Goal: Task Accomplishment & Management: Complete application form

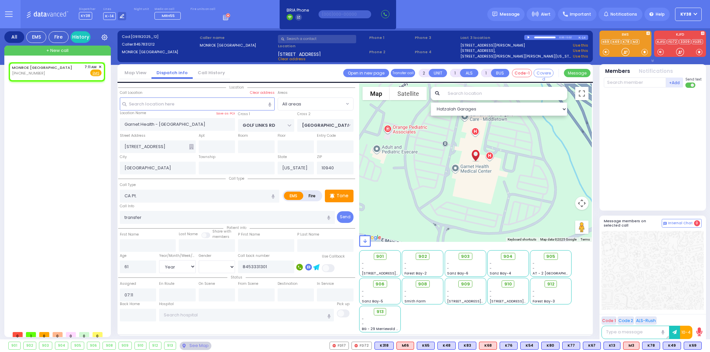
select select "Year"
select select "[DEMOGRAPHIC_DATA]"
click at [56, 75] on div "MONROE [GEOGRAPHIC_DATA] [PHONE_NUMBER] 7:11 AM ✕ Fire EMS" at bounding box center [57, 70] width 90 height 12
select select
radio input "true"
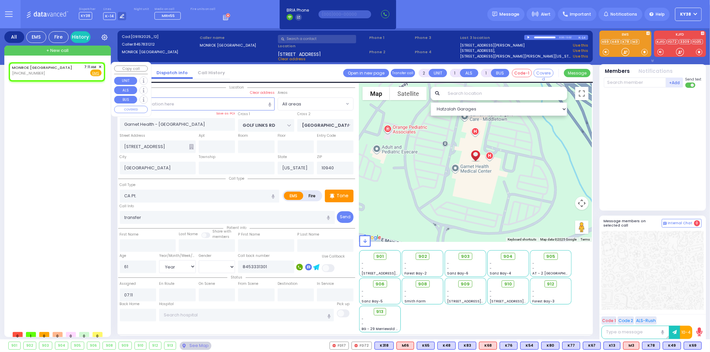
select select "Year"
select select "[DEMOGRAPHIC_DATA]"
select select "Hatzalah Garages"
click at [166, 246] on input "text" at bounding box center [148, 245] width 56 height 13
click at [140, 263] on input "61" at bounding box center [138, 267] width 37 height 13
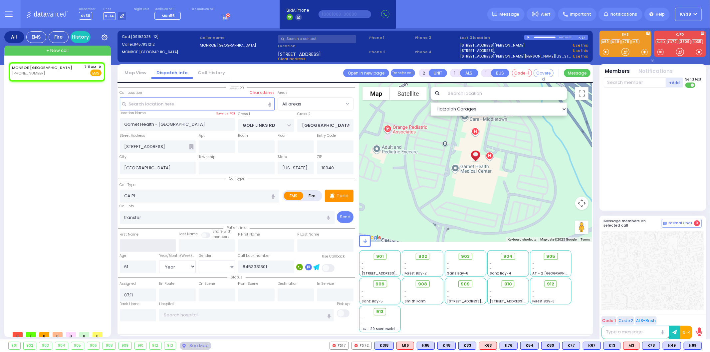
click at [153, 241] on input "text" at bounding box center [148, 245] width 56 height 13
click at [190, 265] on select "Year Month Week Day" at bounding box center [177, 266] width 37 height 13
click at [159, 260] on select "Year Month Week Day" at bounding box center [177, 266] width 37 height 13
click at [223, 242] on input "text" at bounding box center [207, 245] width 56 height 13
type input "[PERSON_NAME]"
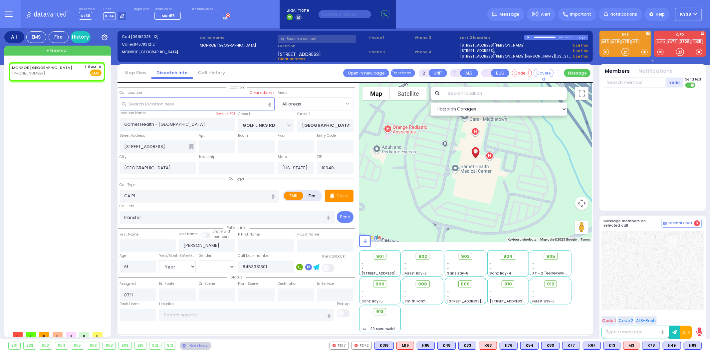
click at [62, 160] on div "MONROE [GEOGRAPHIC_DATA] [PHONE_NUMBER] 7:11 AM ✕ EMS" at bounding box center [58, 195] width 99 height 266
click at [150, 244] on input "text" at bounding box center [148, 245] width 56 height 13
type input "[PERSON_NAME]"
click at [74, 242] on div "MONROE [GEOGRAPHIC_DATA] [PHONE_NUMBER] 7:11 AM ✕ EMS" at bounding box center [58, 195] width 99 height 266
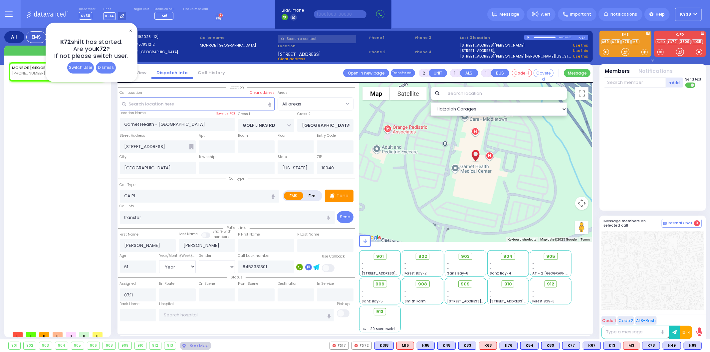
click at [68, 122] on div "MONROE [GEOGRAPHIC_DATA] [PHONE_NUMBER] 7:11 AM ✕ EMS" at bounding box center [58, 195] width 99 height 266
click at [104, 65] on div "Dismiss" at bounding box center [106, 68] width 20 height 12
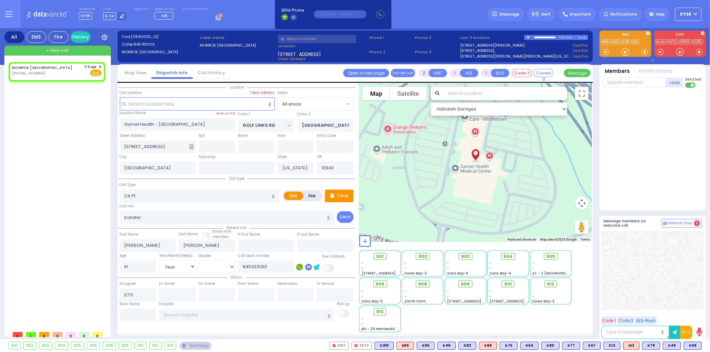
click at [85, 162] on div "MONROE [GEOGRAPHIC_DATA] [PHONE_NUMBER] 7:11 AM ✕ EMS" at bounding box center [58, 195] width 99 height 266
click at [65, 49] on span "+ New call" at bounding box center [57, 50] width 22 height 7
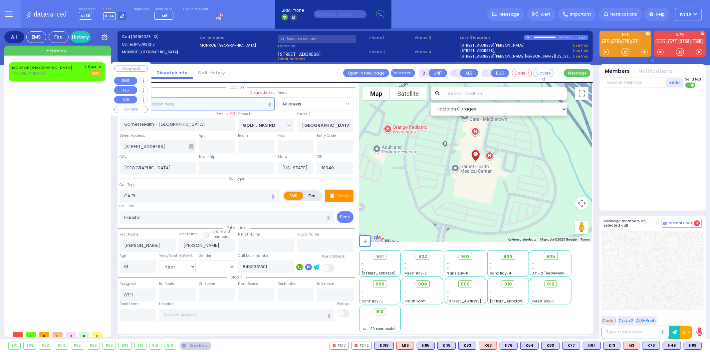
select select
radio input "true"
select select
type input "09:09"
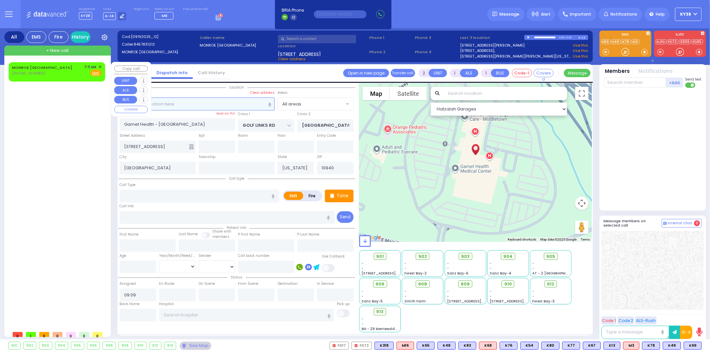
select select "Hatzalah Garages"
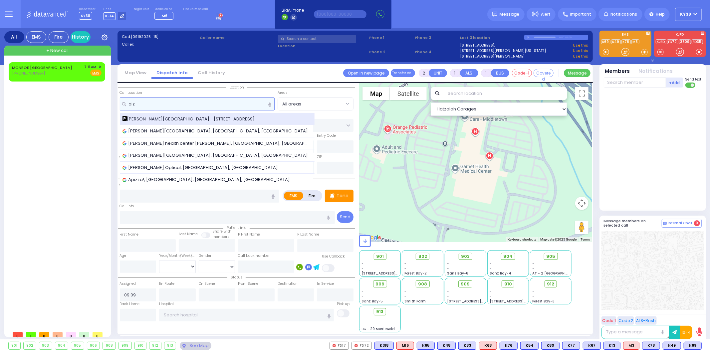
type input "aiz"
click at [143, 118] on span "[PERSON_NAME][GEOGRAPHIC_DATA] - [STREET_ADDRESS]" at bounding box center [190, 119] width 135 height 7
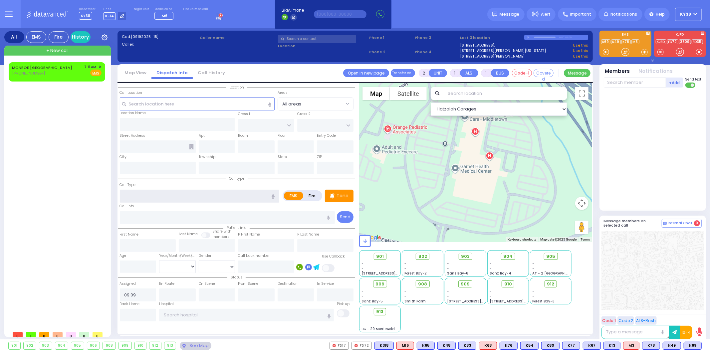
click at [227, 195] on input "text" at bounding box center [200, 196] width 160 height 13
type input "ob"
click at [43, 241] on div "MONROE [GEOGRAPHIC_DATA] [PHONE_NUMBER] 7:11 AM ✕ EMS" at bounding box center [58, 195] width 99 height 266
click at [176, 102] on input "text" at bounding box center [197, 104] width 155 height 13
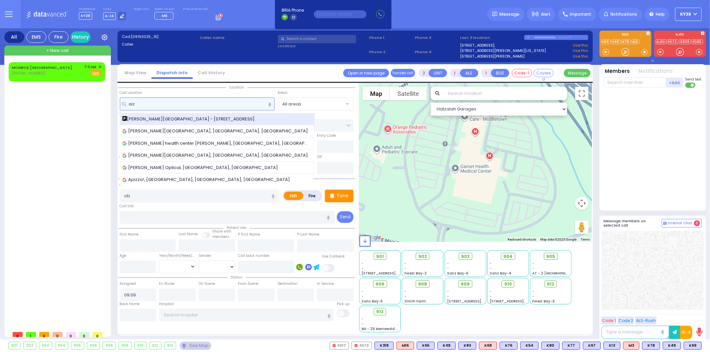
type input "aiz"
click at [173, 118] on span "[PERSON_NAME][GEOGRAPHIC_DATA] - [STREET_ADDRESS]" at bounding box center [190, 119] width 135 height 7
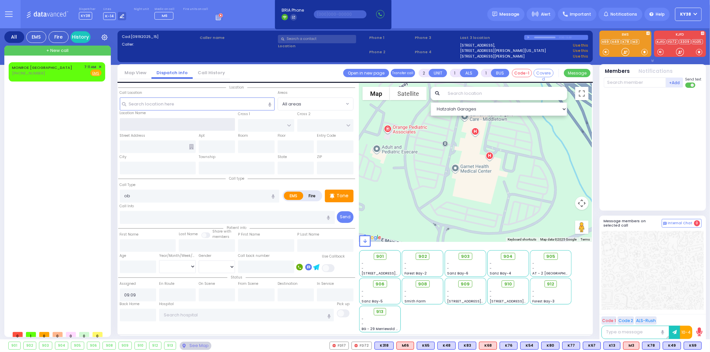
click at [171, 121] on input "text" at bounding box center [178, 124] width 116 height 13
click at [62, 51] on span "+ New call" at bounding box center [57, 50] width 22 height 7
select select
radio input "true"
select select
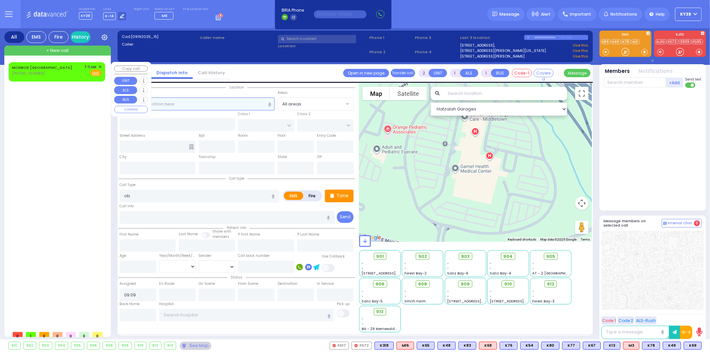
type input "09:10"
select select "Hatzalah Garages"
click at [58, 75] on div "MONROE [GEOGRAPHIC_DATA] [PHONE_NUMBER] 7:11 AM ✕ Fire EMS" at bounding box center [57, 70] width 90 height 12
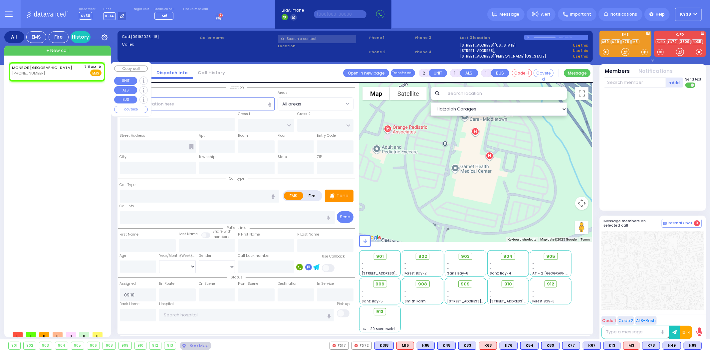
select select
type input "CA Pt."
radio input "true"
type input "transfer"
type input "[PERSON_NAME]"
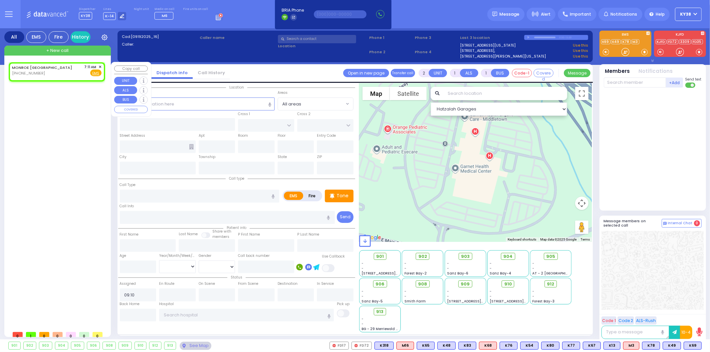
type input "[PERSON_NAME]"
type input "61"
select select "Year"
select select "[DEMOGRAPHIC_DATA]"
type input "8453331301"
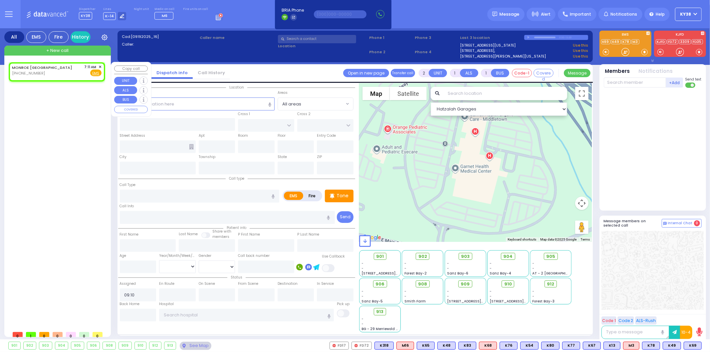
type input "07:11"
select select "Hatzalah Garages"
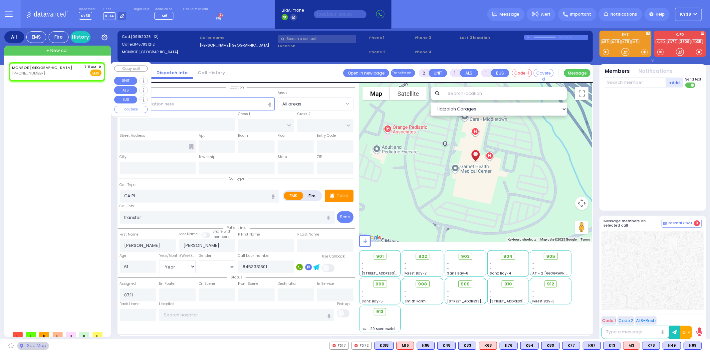
type input "Garnet Health - [GEOGRAPHIC_DATA]"
type input "GOLF LINKS RD"
type input "[GEOGRAPHIC_DATA]"
type input "[STREET_ADDRESS]"
type input "[GEOGRAPHIC_DATA]"
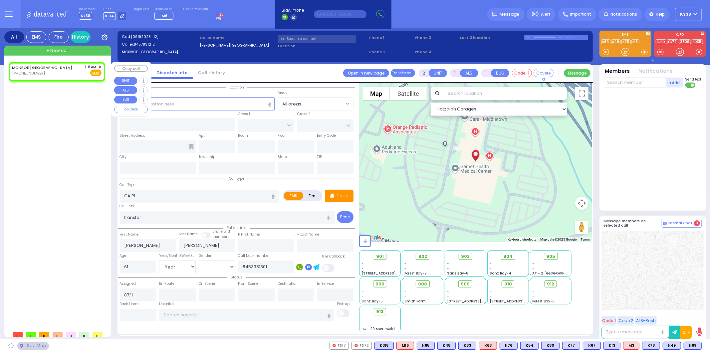
type input "[US_STATE]"
type input "10940"
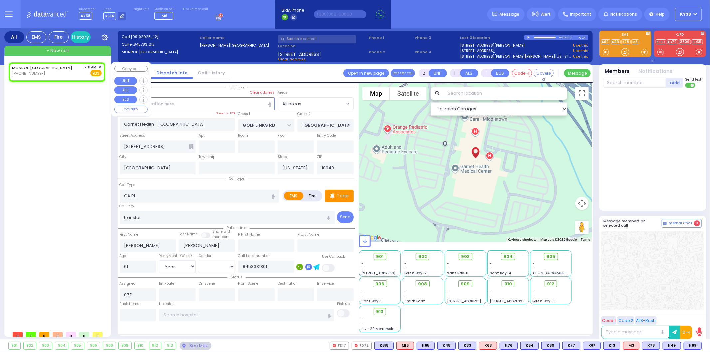
click at [64, 50] on span "+ New call" at bounding box center [57, 50] width 22 height 7
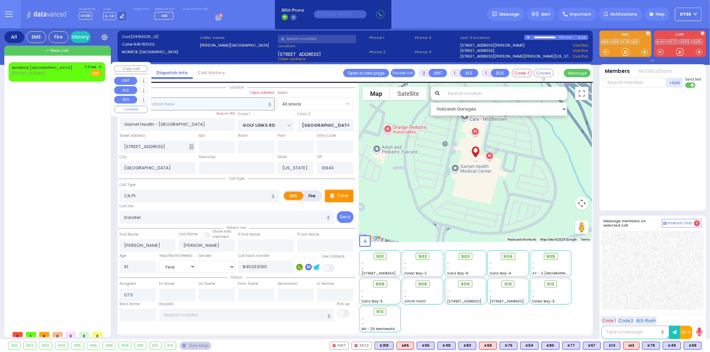
select select
radio input "true"
select select
type input "09:11"
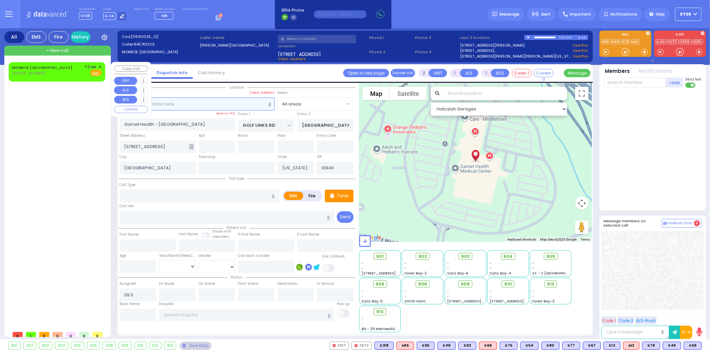
select select "Hatzalah Garages"
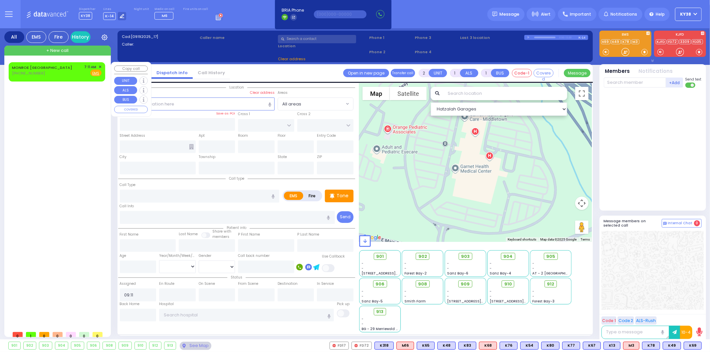
click at [64, 50] on span "+ New call" at bounding box center [57, 50] width 22 height 7
select select
radio input "true"
select select
select select "Hatzalah Garages"
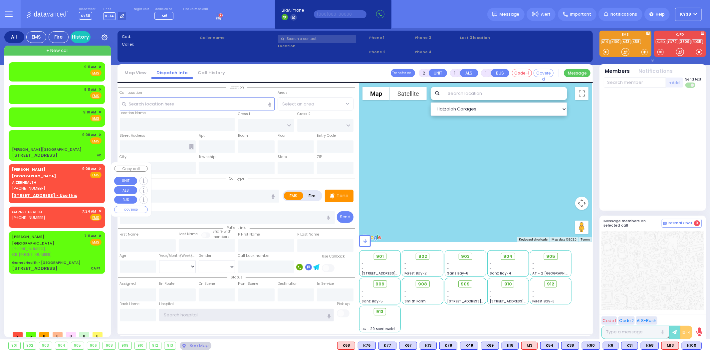
type input "ky14"
click at [81, 174] on div "Aizer Health Center - AIZERHEALTH (845) 782-3242 9:09 AM ✕ Fire EMS" at bounding box center [57, 178] width 90 height 25
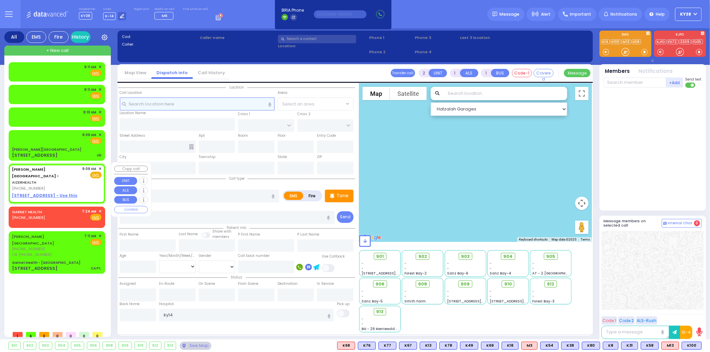
select select
radio input "true"
select select
type input "09:09"
select select "Hatzalah Garages"
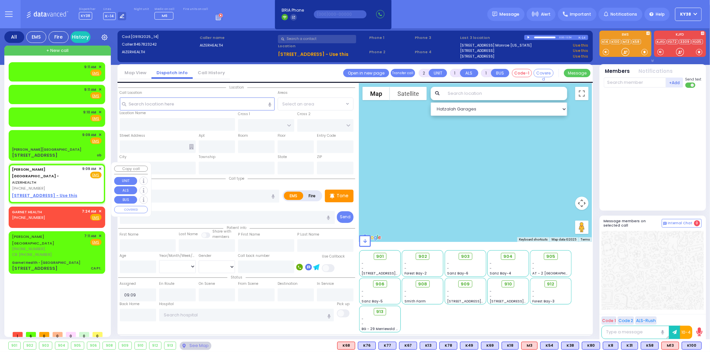
click at [72, 186] on div "(845) 782-3242" at bounding box center [46, 189] width 68 height 6
select select
radio input "true"
select select
select select "Hatzalah Garages"
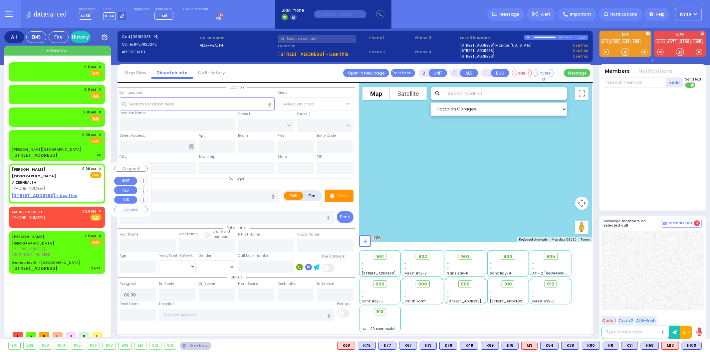
click at [60, 193] on u "49 FOREST ROAD - Use this" at bounding box center [44, 196] width 65 height 6
select select
radio input "true"
select select
select select "Hatzalah Garages"
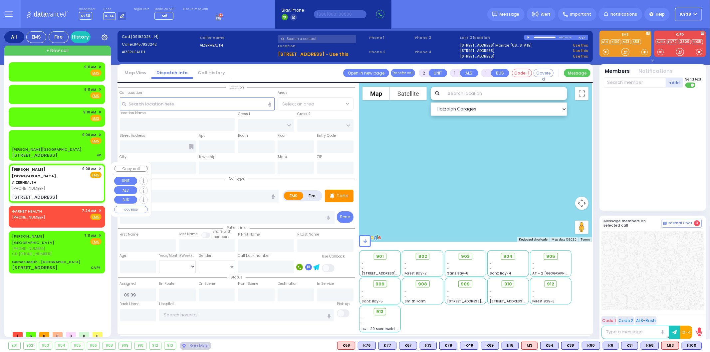
select select
radio input "true"
select select
select select "Hatzalah Garages"
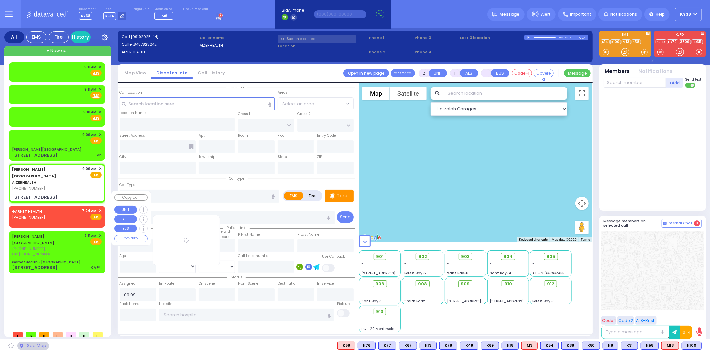
type input "49 Forest Road"
type input "Arncliffe"
type input "New South Wales"
type input "2205"
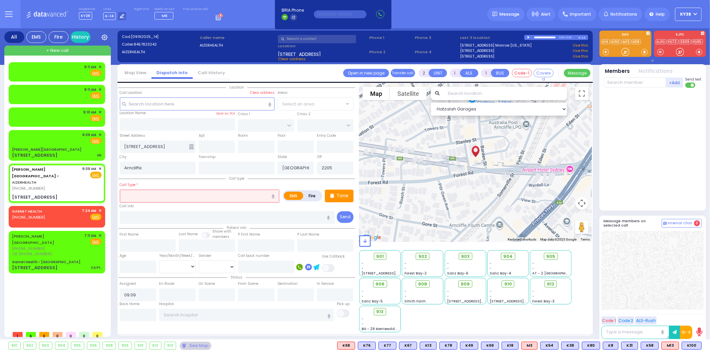
click at [166, 195] on input "text" at bounding box center [200, 196] width 160 height 13
type input "Impaled object"
drag, startPoint x: 159, startPoint y: 193, endPoint x: 109, endPoint y: 201, distance: 50.2
click at [108, 199] on div "All EMS Fire History Settings" at bounding box center [355, 185] width 702 height 314
select select
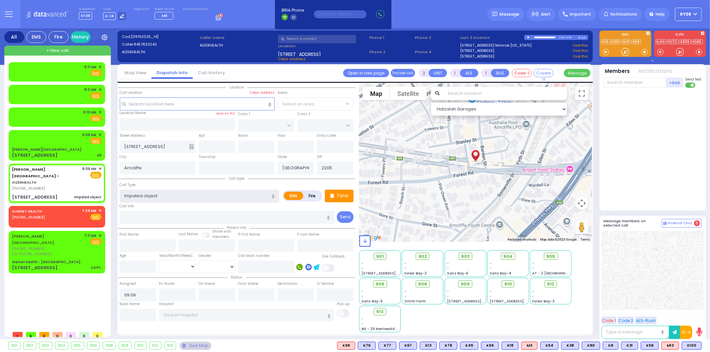
radio input "true"
select select
select select "Hatzalah Garages"
type input "ob"
click at [145, 148] on input "49 Forest Road" at bounding box center [158, 147] width 76 height 13
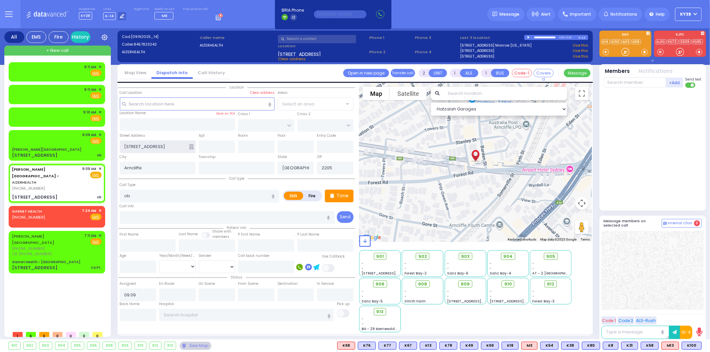
select select
radio input "true"
select select
select select "Hatzalah Garages"
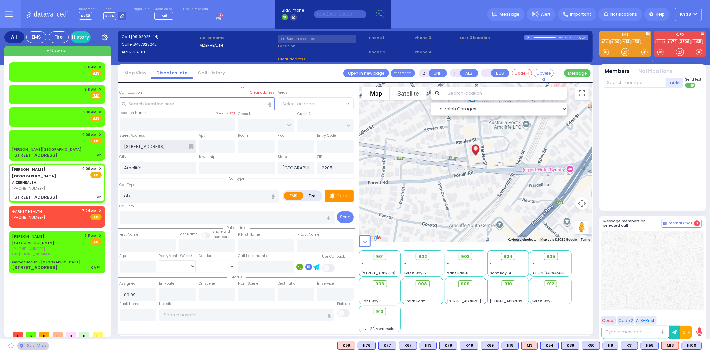
select select
radio input "true"
select select
select select "Hatzalah Garages"
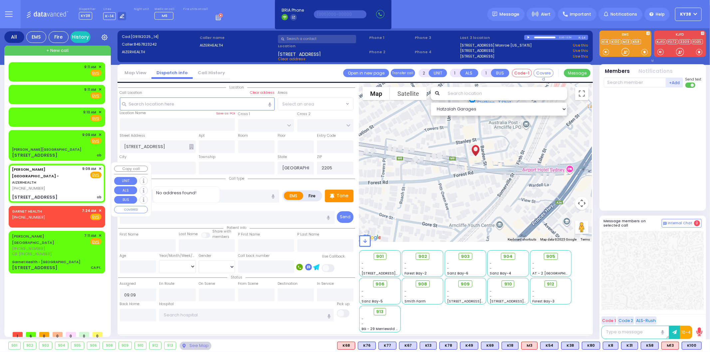
click at [69, 186] on div "(845) 782-3242" at bounding box center [46, 189] width 68 height 6
select select
radio input "true"
select select
select select "Hatzalah Garages"
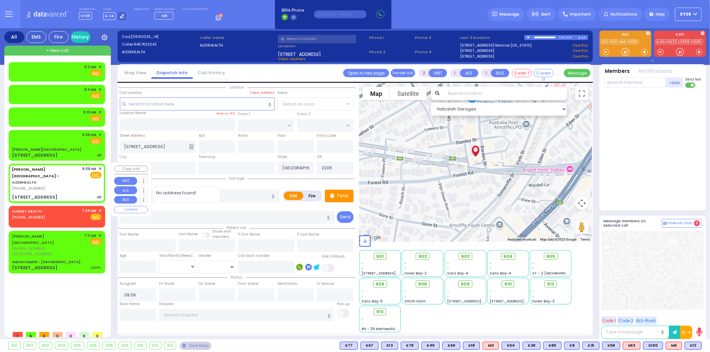
click at [71, 186] on div "(845) 782-3242" at bounding box center [46, 189] width 68 height 6
select select
radio input "true"
select select
select select "Hatzalah Garages"
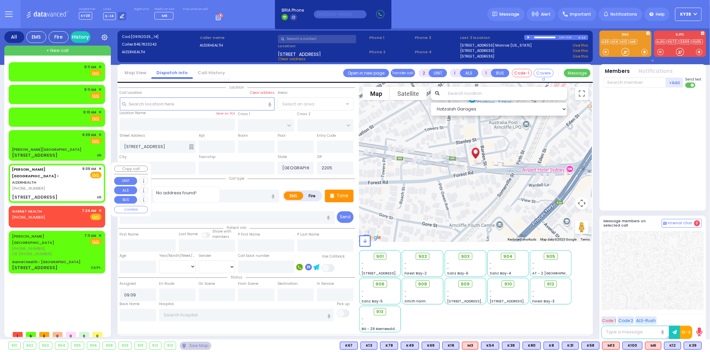
click at [58, 194] on div "49 Forest Road ob" at bounding box center [57, 197] width 90 height 7
select select
radio input "true"
select select
select select "Hatzalah Garages"
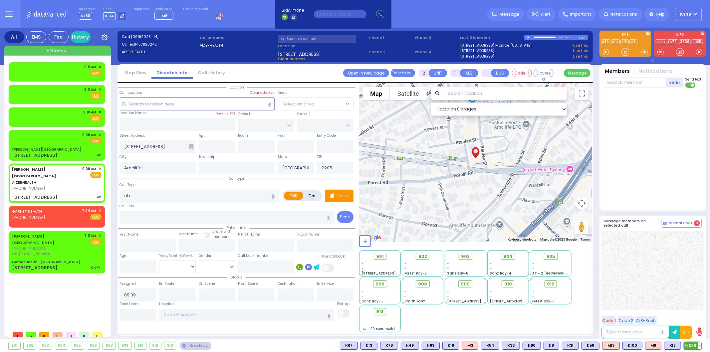
click at [687, 342] on span "K39" at bounding box center [692, 345] width 17 height 7
click at [655, 347] on span "M6" at bounding box center [654, 345] width 16 height 7
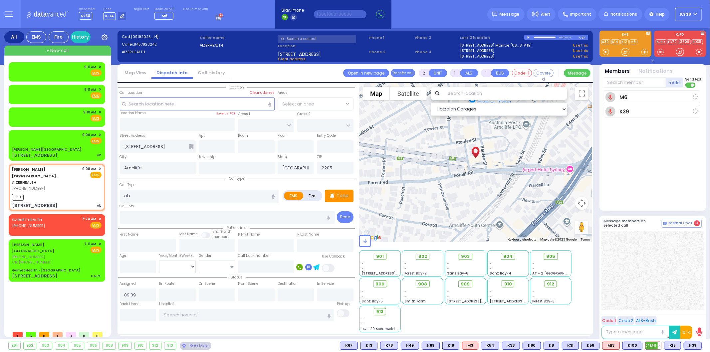
select select
radio input "true"
select select
type input "09:13"
select select "Hatzalah Garages"
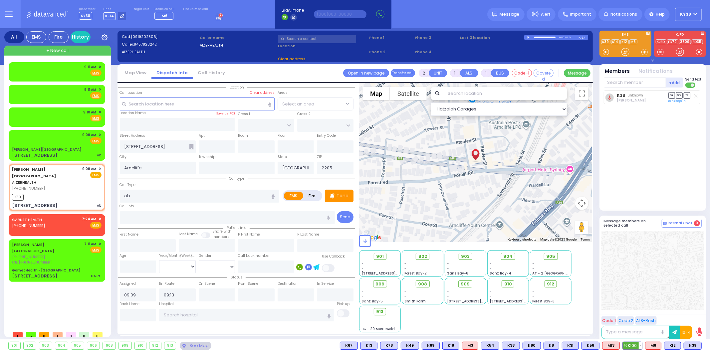
click at [633, 348] on span "K100" at bounding box center [632, 345] width 19 height 7
select select
radio input "true"
select select
select select "Hatzalah Garages"
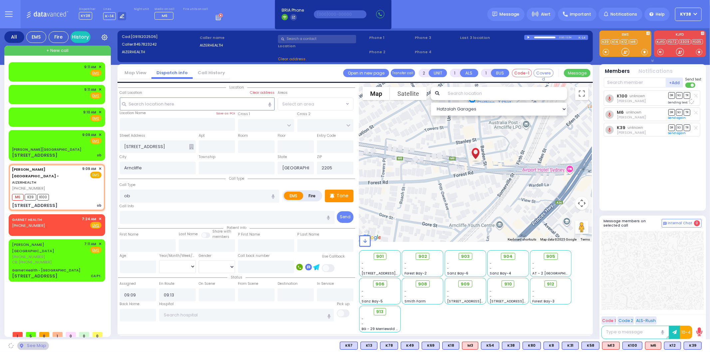
select select
radio input "true"
select select
select select "Hatzalah Garages"
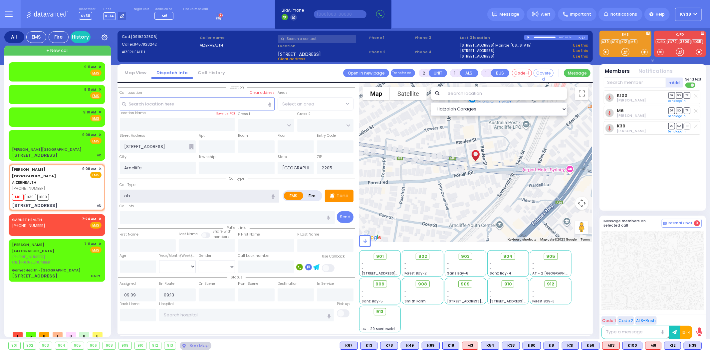
click at [184, 193] on input "ob" at bounding box center [200, 196] width 160 height 13
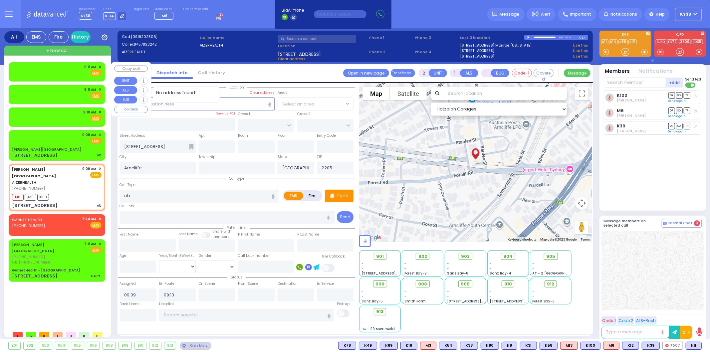
click at [101, 65] on span "✕" at bounding box center [100, 67] width 3 height 6
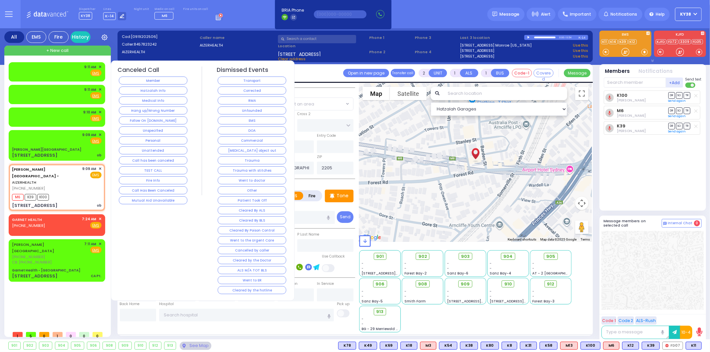
select select
radio input "true"
select select
select select "Hatzalah Garages"
click at [139, 80] on button "Member" at bounding box center [153, 81] width 69 height 8
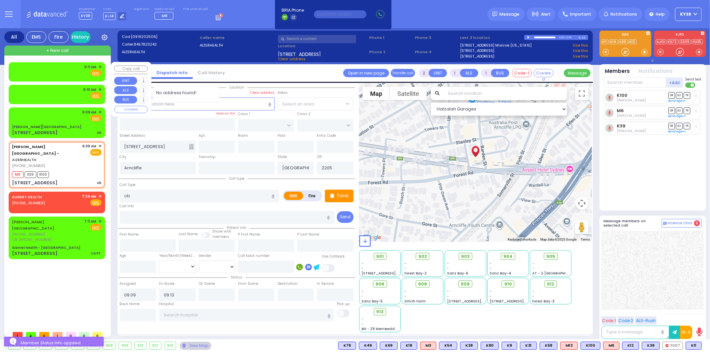
click at [98, 65] on div "9:11 AM ✕" at bounding box center [93, 67] width 17 height 6
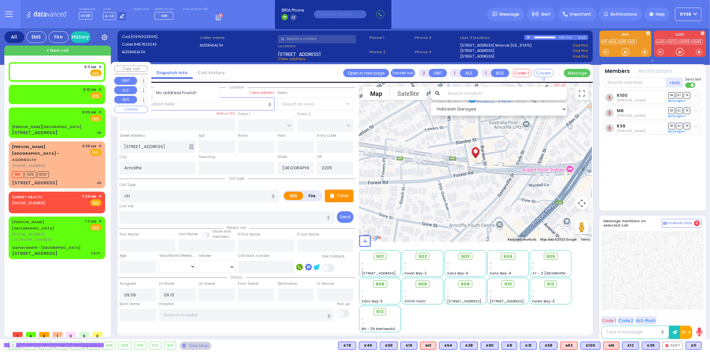
select select
radio input "true"
select select
type input "09:11"
select select "Hatzalah Garages"
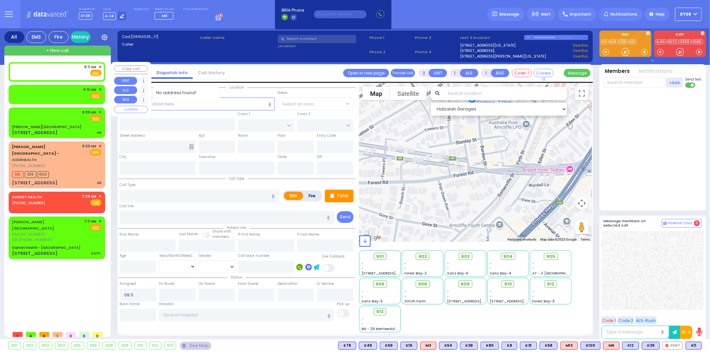
click at [101, 67] on span "✕" at bounding box center [100, 67] width 3 height 6
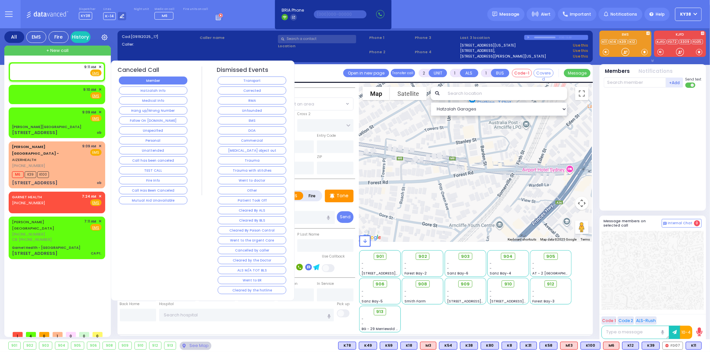
click at [124, 81] on button "Member" at bounding box center [153, 81] width 69 height 8
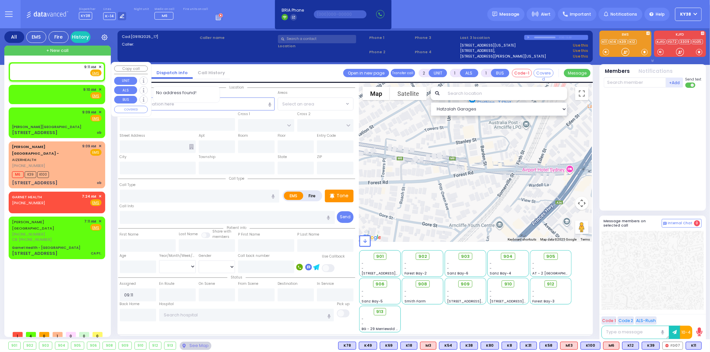
select select
radio input "true"
select select
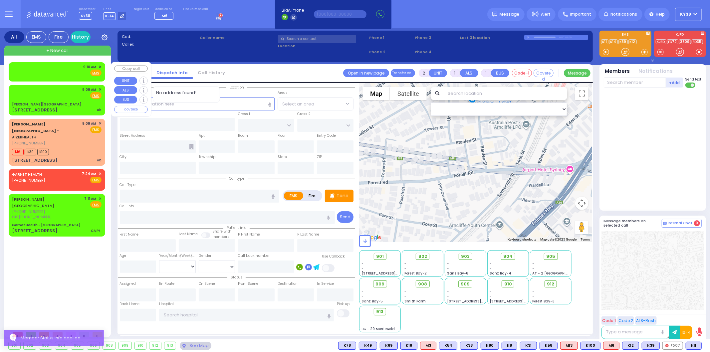
click at [99, 66] on span "✕" at bounding box center [100, 67] width 3 height 6
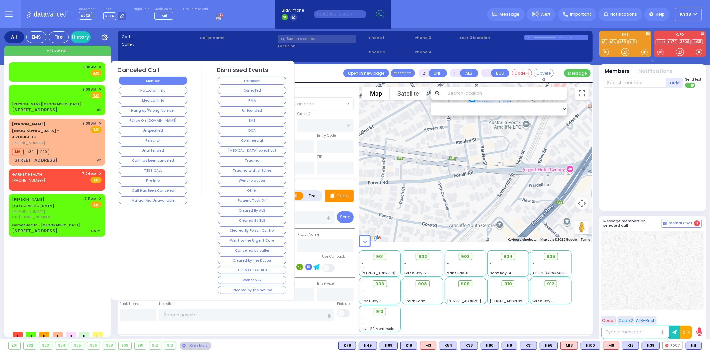
click at [142, 80] on button "Member" at bounding box center [153, 81] width 69 height 8
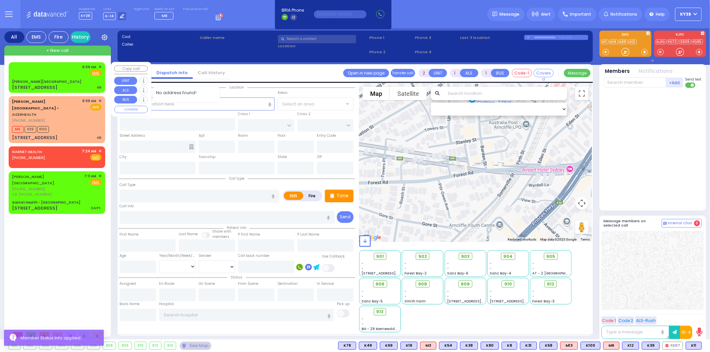
click at [101, 66] on span "✕" at bounding box center [100, 67] width 3 height 6
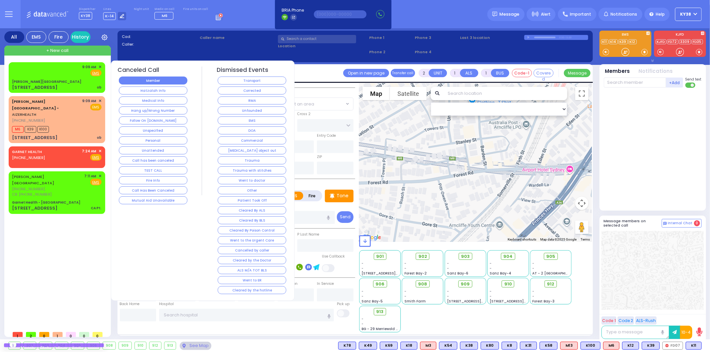
click at [141, 80] on button "Member" at bounding box center [153, 81] width 69 height 8
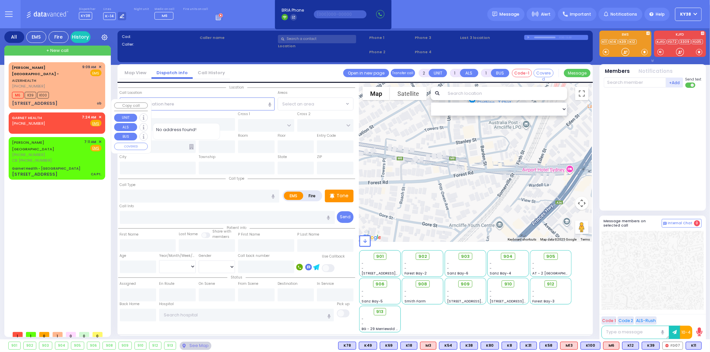
click at [72, 115] on div "GARNET HEALTH (845) 333-1301 7:24 AM ✕ Fire EMS" at bounding box center [57, 121] width 90 height 12
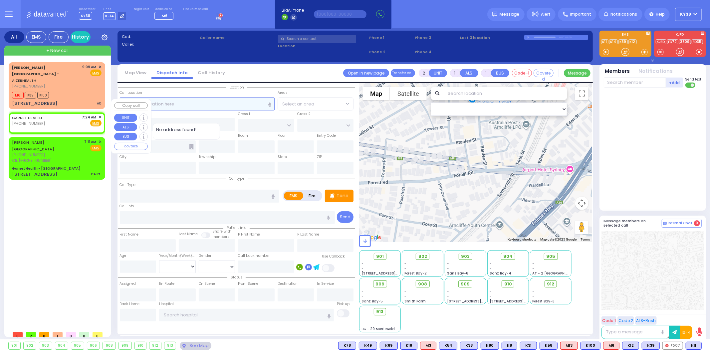
select select
radio input "true"
select select
type input "07:24"
select select "Hatzalah Garages"
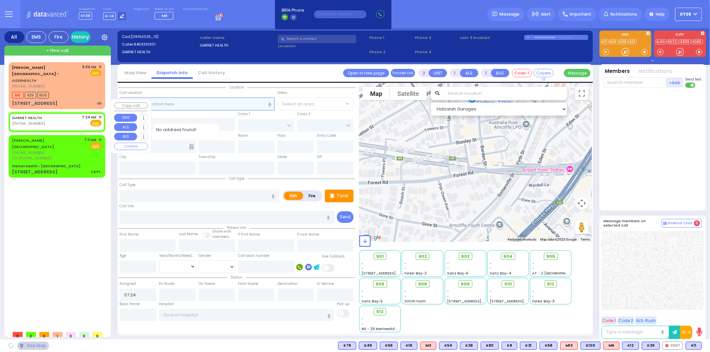
select select
radio input "true"
select select
select select "Hatzalah Garages"
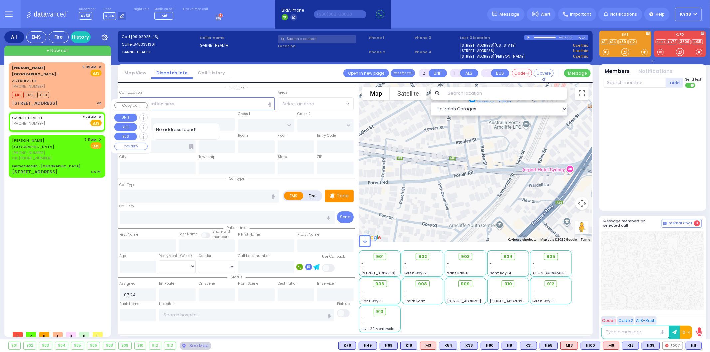
click at [100, 115] on span "✕" at bounding box center [100, 118] width 3 height 6
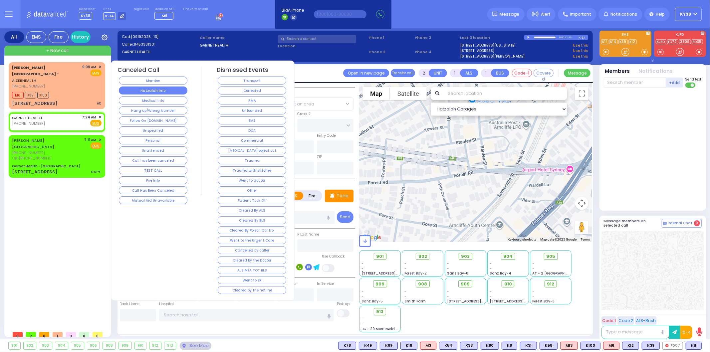
click at [141, 90] on button "Hatzalah Info" at bounding box center [153, 91] width 69 height 8
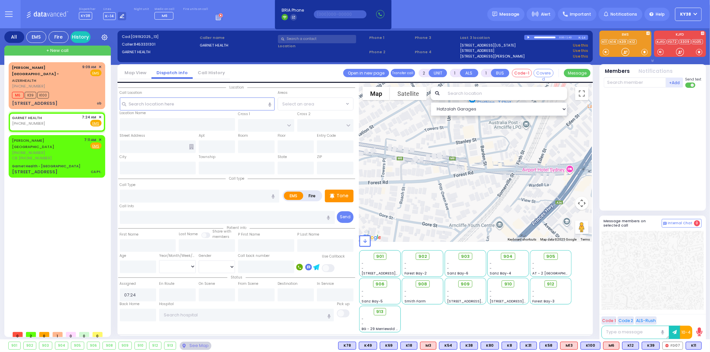
select select
radio input "true"
select select
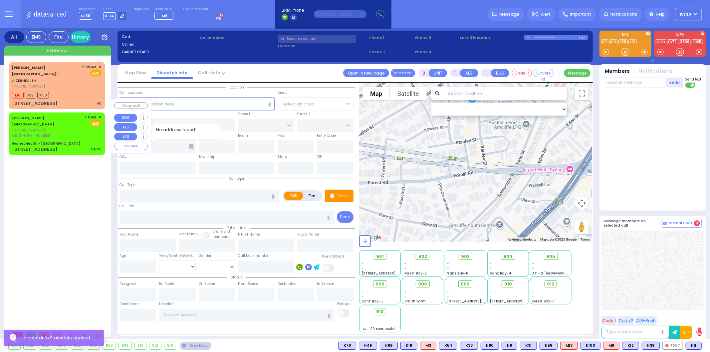
click at [79, 115] on div "j. Henderson (845) 783-1212 CB: (845) 333-1301 7:11 AM ✕ Fire EMS" at bounding box center [57, 127] width 90 height 24
select select
type input "CA Pt."
radio input "true"
type input "transfer"
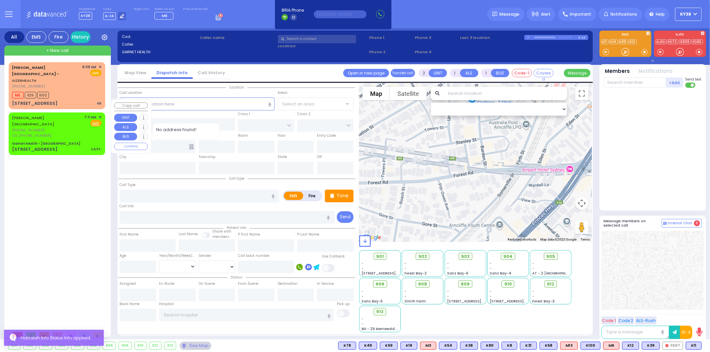
type input "[PERSON_NAME]"
type input "61"
select select "Year"
select select "[DEMOGRAPHIC_DATA]"
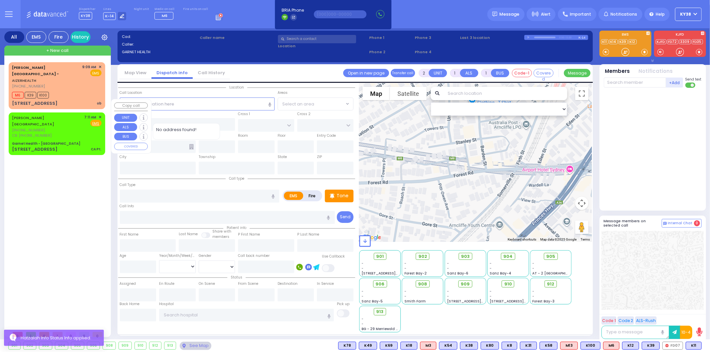
type input "8453331301"
type input "07:11"
select select "Hatzalah Garages"
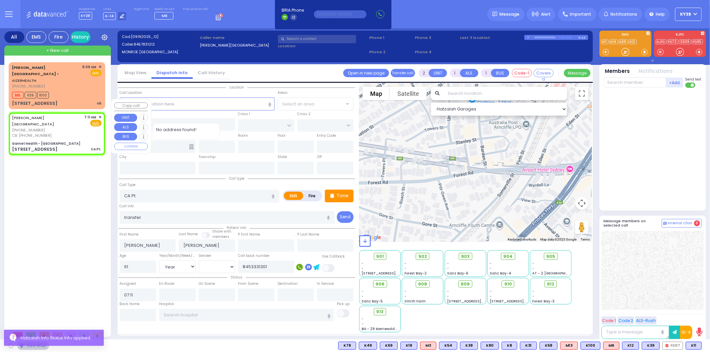
type input "Garnet Health - [GEOGRAPHIC_DATA]"
type input "GOLF LINKS RD"
type input "[GEOGRAPHIC_DATA]"
type input "[STREET_ADDRESS]"
type input "[GEOGRAPHIC_DATA]"
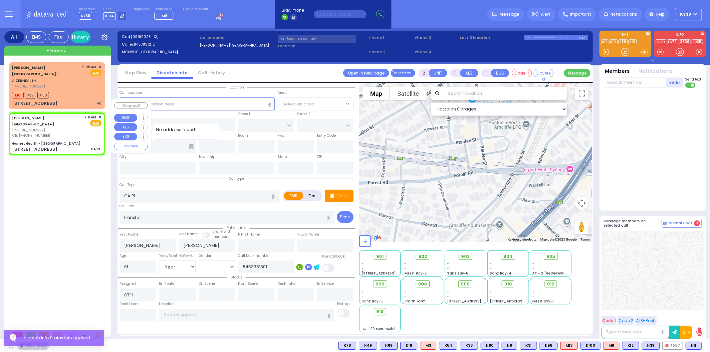
type input "[US_STATE]"
type input "10940"
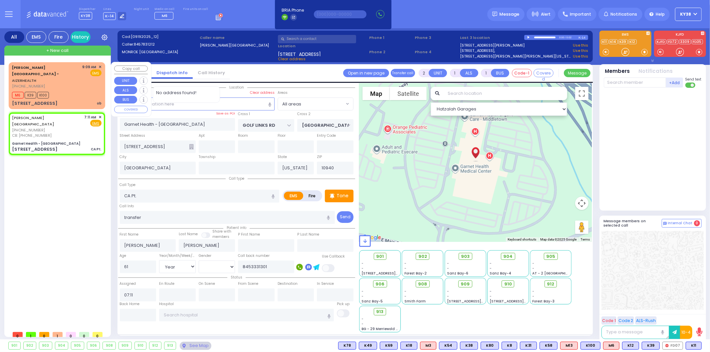
click at [67, 90] on div "M6 K39 K100" at bounding box center [57, 94] width 90 height 8
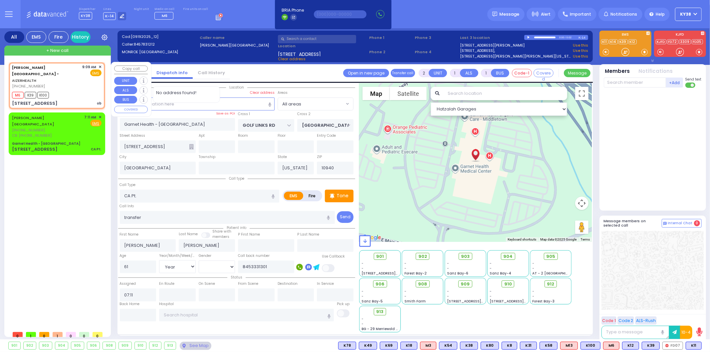
select select
type input "ob"
radio input "true"
select select
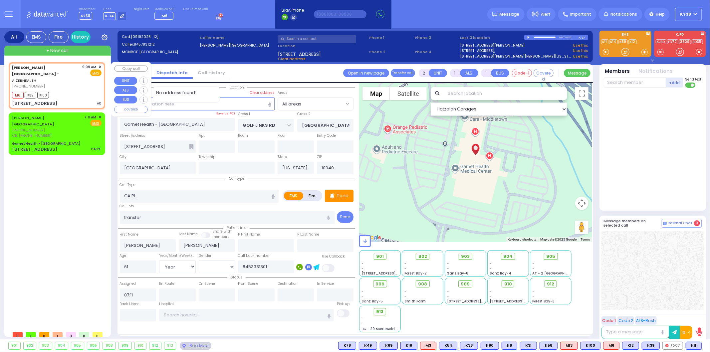
type input "09:09"
type input "09:13"
select select "Hatzalah Garages"
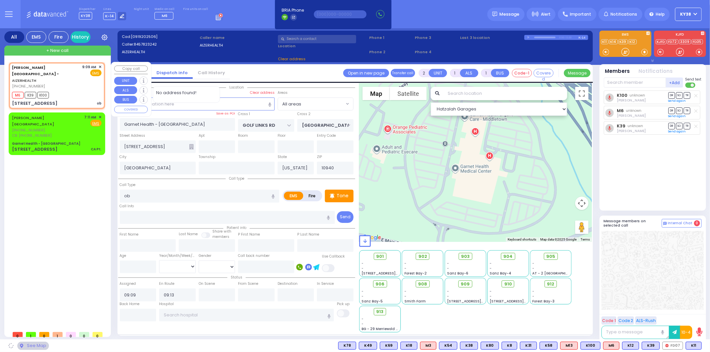
type input "49 Forest Road"
type input "Arncliffe"
type input "New South Wales"
type input "2205"
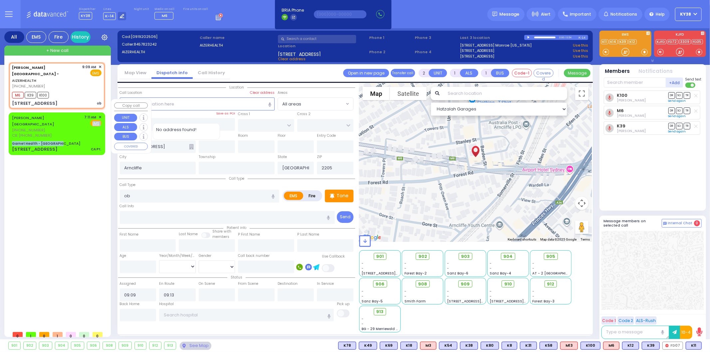
click at [78, 118] on div "j. Henderson (845) 783-1212 CB: (845) 333-1301 7:11 AM ✕ Fire EMS" at bounding box center [57, 134] width 94 height 40
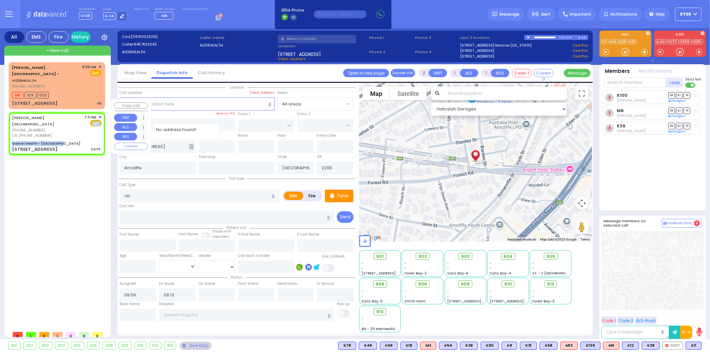
select select
type input "CA Pt."
radio input "true"
type input "transfer"
type input "[PERSON_NAME]"
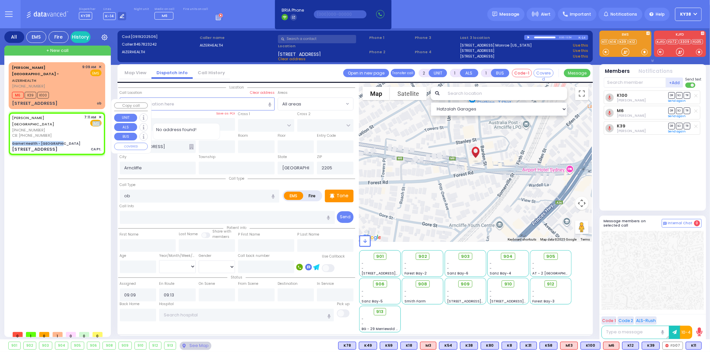
type input "[PERSON_NAME]"
type input "61"
select select "Year"
select select "[DEMOGRAPHIC_DATA]"
type input "8453331301"
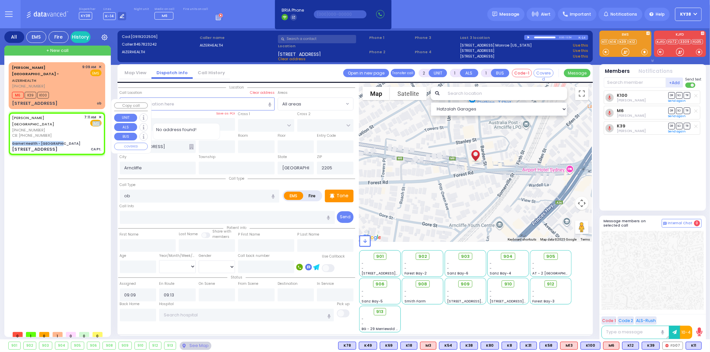
type input "07:11"
select select "Hatzalah Garages"
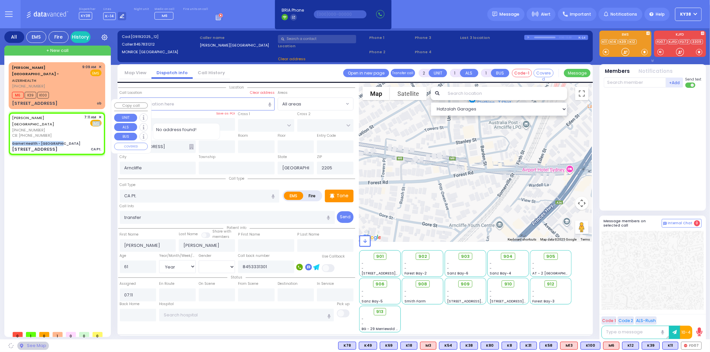
type input "Garnet Health - [GEOGRAPHIC_DATA]"
type input "GOLF LINKS RD"
type input "[GEOGRAPHIC_DATA]"
type input "[STREET_ADDRESS]"
type input "[GEOGRAPHIC_DATA]"
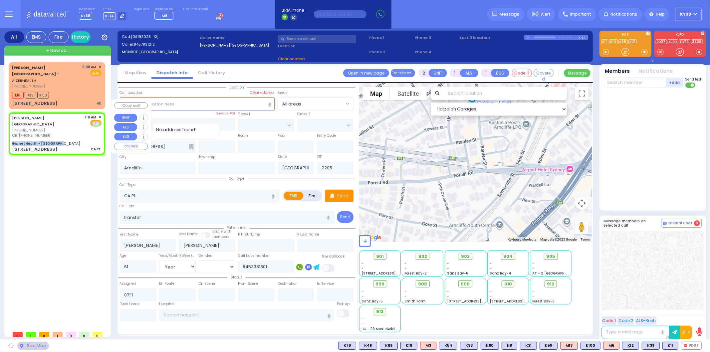
type input "[US_STATE]"
type input "10940"
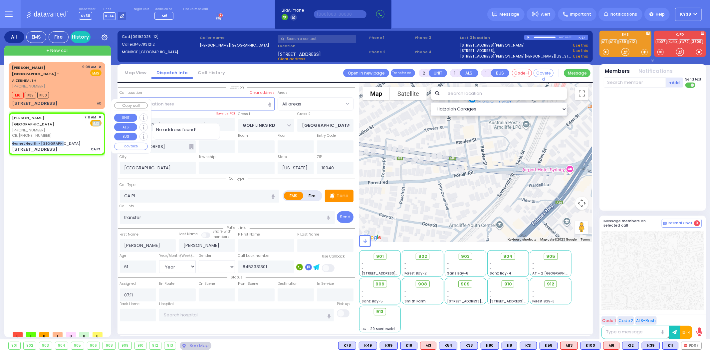
click at [78, 118] on div "j. Henderson (845) 783-1212 CB: (845) 333-1301 7:11 AM ✕ Fire EMS" at bounding box center [57, 127] width 90 height 24
select select
radio input "true"
select select "Year"
select select "[DEMOGRAPHIC_DATA]"
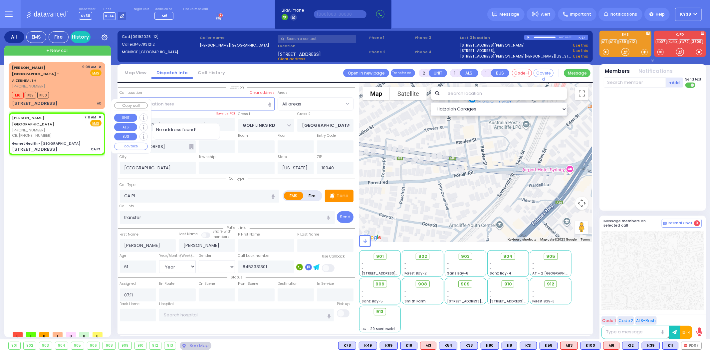
select select "Hatzalah Garages"
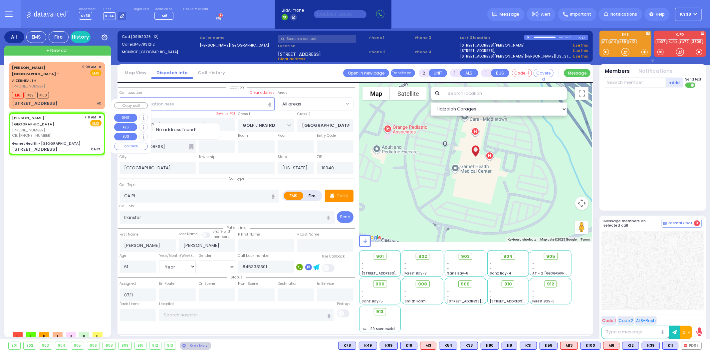
click at [101, 115] on span "✕" at bounding box center [100, 118] width 3 height 6
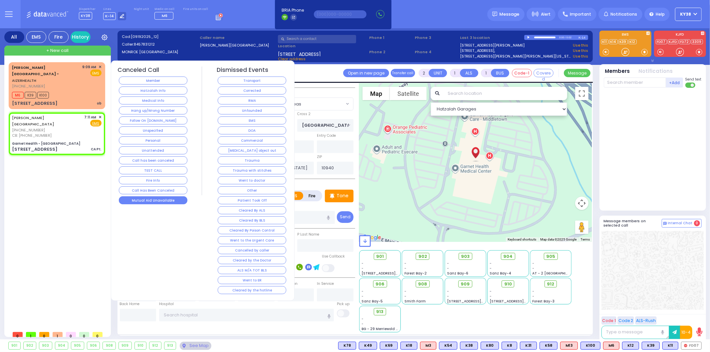
click at [139, 201] on button "Mutual Aid Unavailable" at bounding box center [153, 200] width 69 height 8
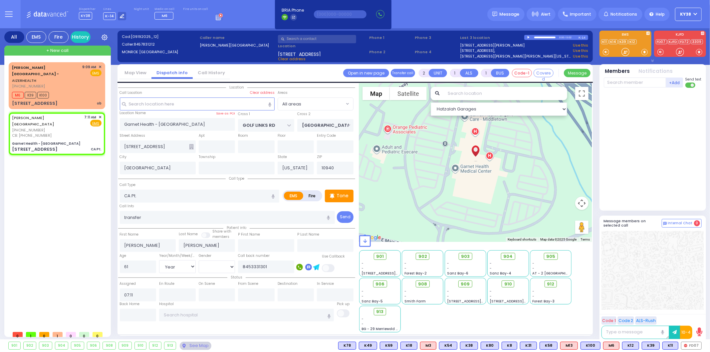
select select
radio input "true"
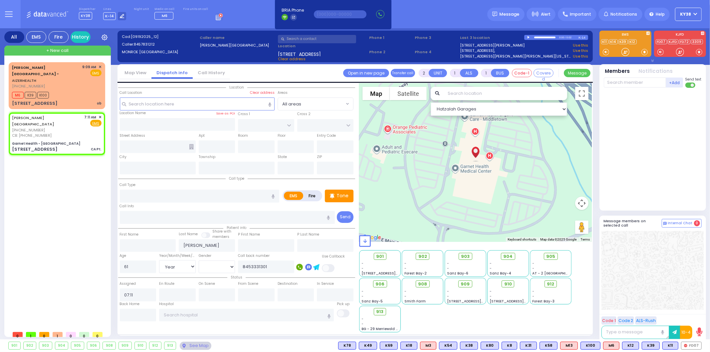
select select
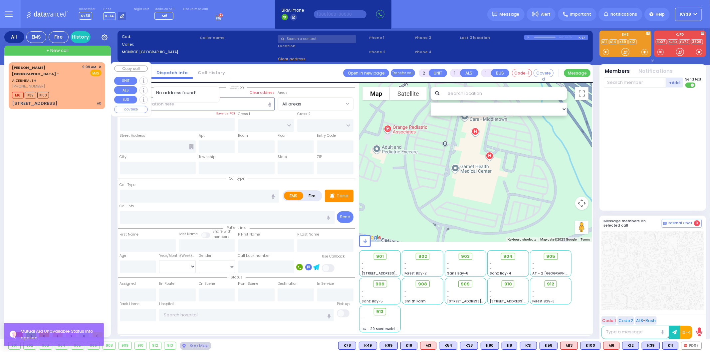
click at [72, 90] on div "M6 K39 K100" at bounding box center [57, 94] width 90 height 8
select select
type input "ob"
radio input "true"
select select
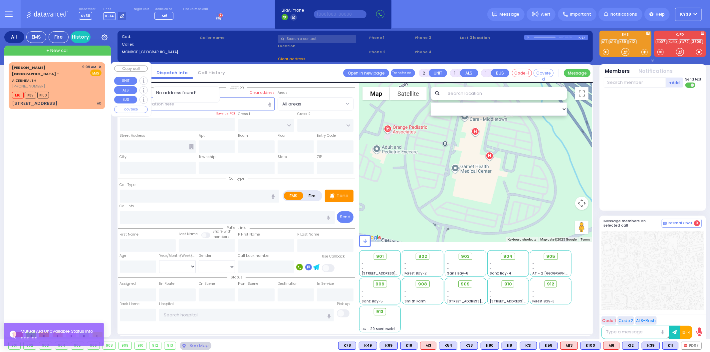
type input "09:09"
type input "09:13"
select select "Hatzalah Garages"
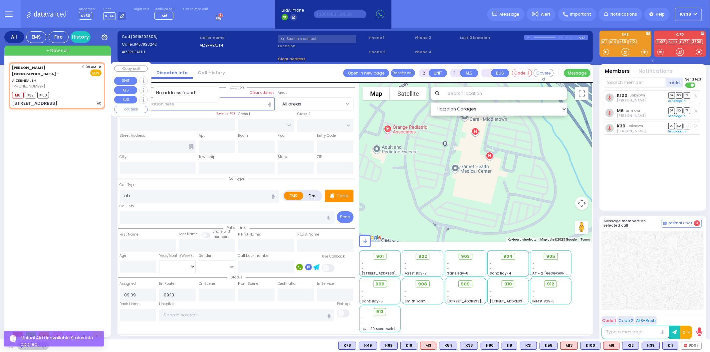
type input "49 Forest Road"
type input "Arncliffe"
type input "New South Wales"
type input "2205"
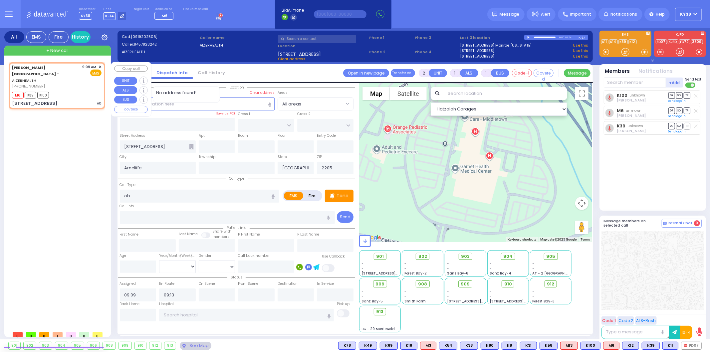
click at [84, 177] on div "Aizer Health Center - AIZERHEALTH (845) 782-3242 9:09 AM ✕" at bounding box center [58, 195] width 99 height 266
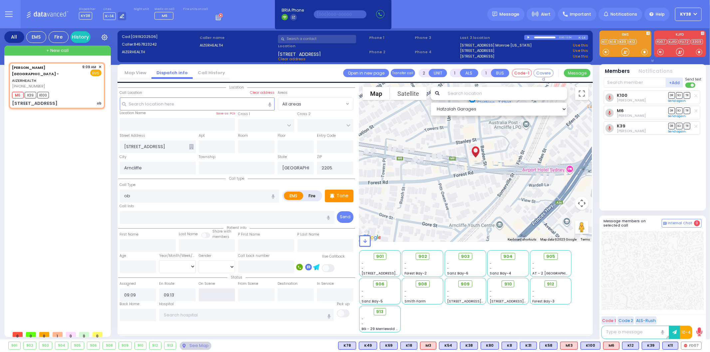
click at [207, 290] on input "text" at bounding box center [217, 295] width 37 height 13
click at [48, 219] on div "Aizer Health Center - AIZERHEALTH (845) 782-3242 9:09 AM ✕" at bounding box center [58, 195] width 99 height 266
